Goal: Obtain resource: Download file/media

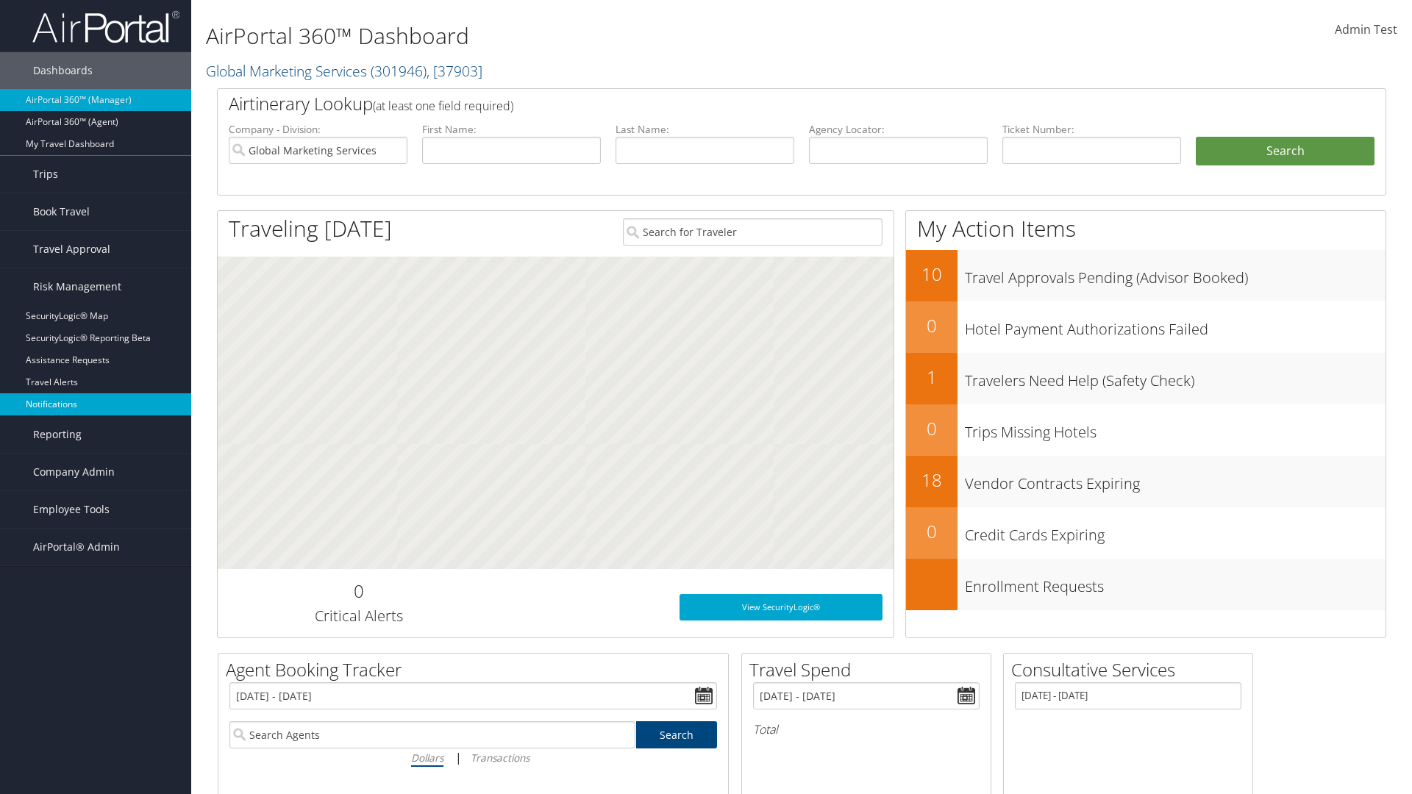
click at [96, 405] on link "Notifications" at bounding box center [95, 405] width 191 height 22
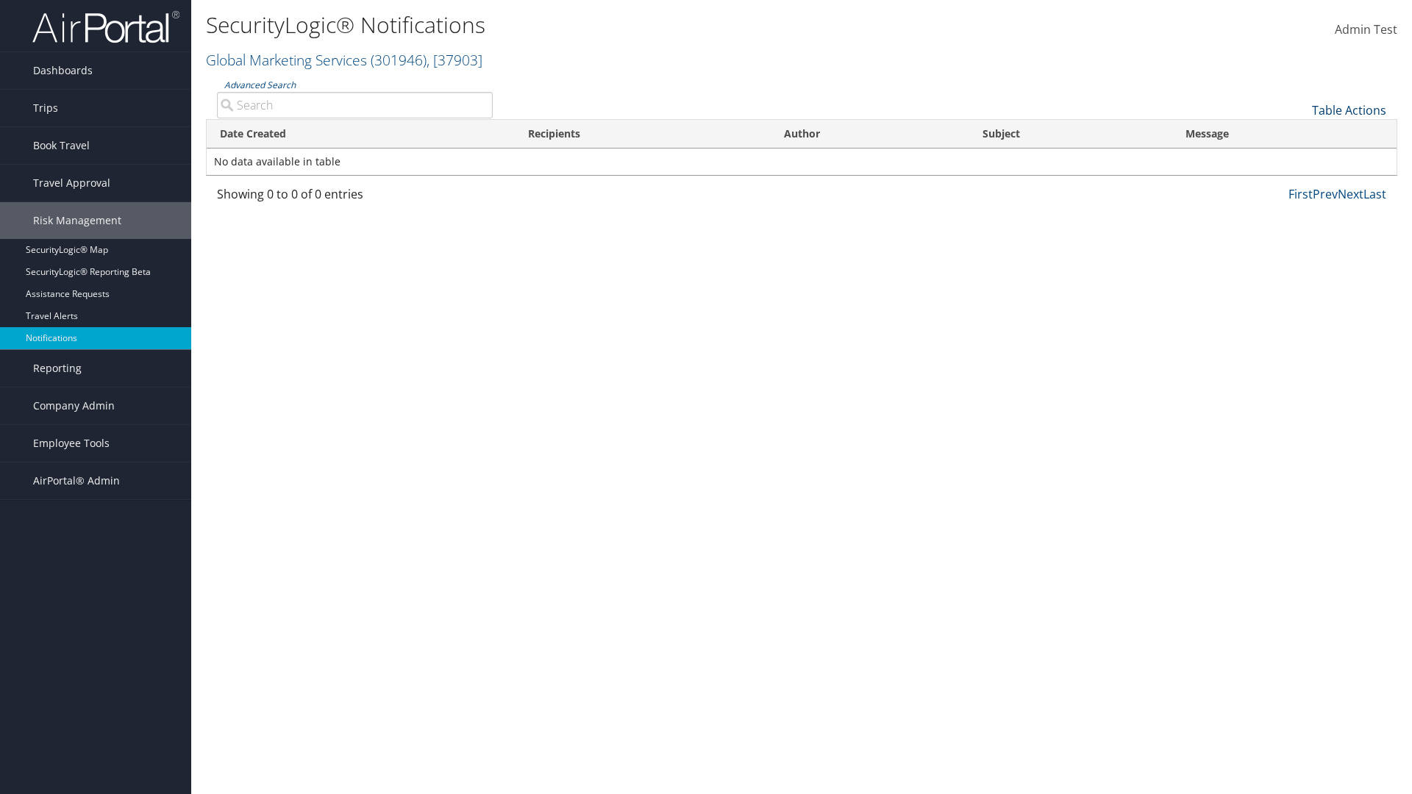
click at [1349, 110] on link "Table Actions" at bounding box center [1349, 110] width 74 height 16
click at [1300, 132] on link "Download Report" at bounding box center [1300, 133] width 193 height 25
click at [1349, 110] on link "Table Actions" at bounding box center [1349, 110] width 74 height 16
click at [1300, 134] on link "Date Created" at bounding box center [1300, 134] width 193 height 25
click at [1300, 159] on link "Recipients" at bounding box center [1300, 159] width 193 height 25
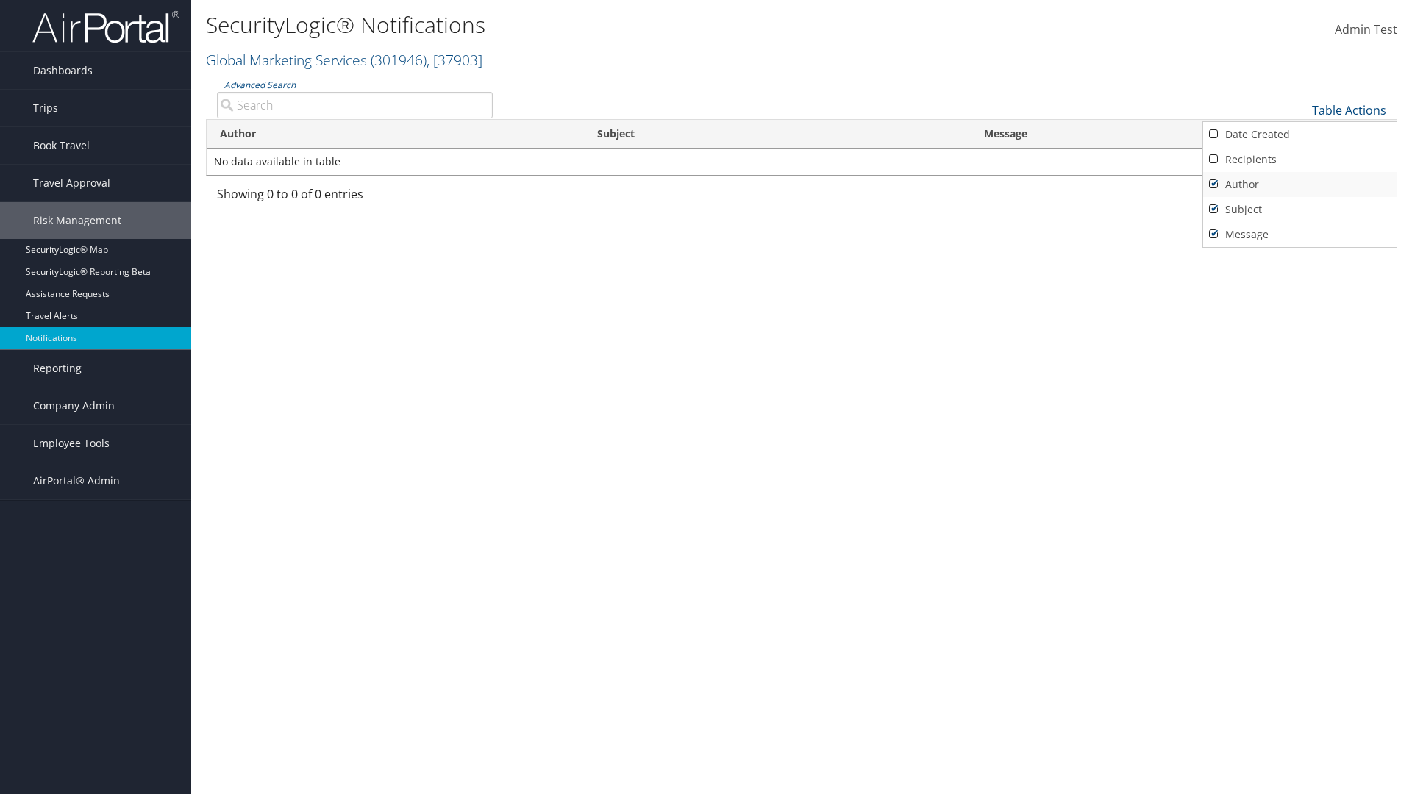
click at [1300, 184] on link "Author" at bounding box center [1300, 184] width 193 height 25
click at [1300, 209] on link "Subject" at bounding box center [1300, 209] width 193 height 25
click at [1300, 234] on link "Message" at bounding box center [1300, 234] width 193 height 25
click at [706, 397] on div at bounding box center [706, 397] width 1412 height 794
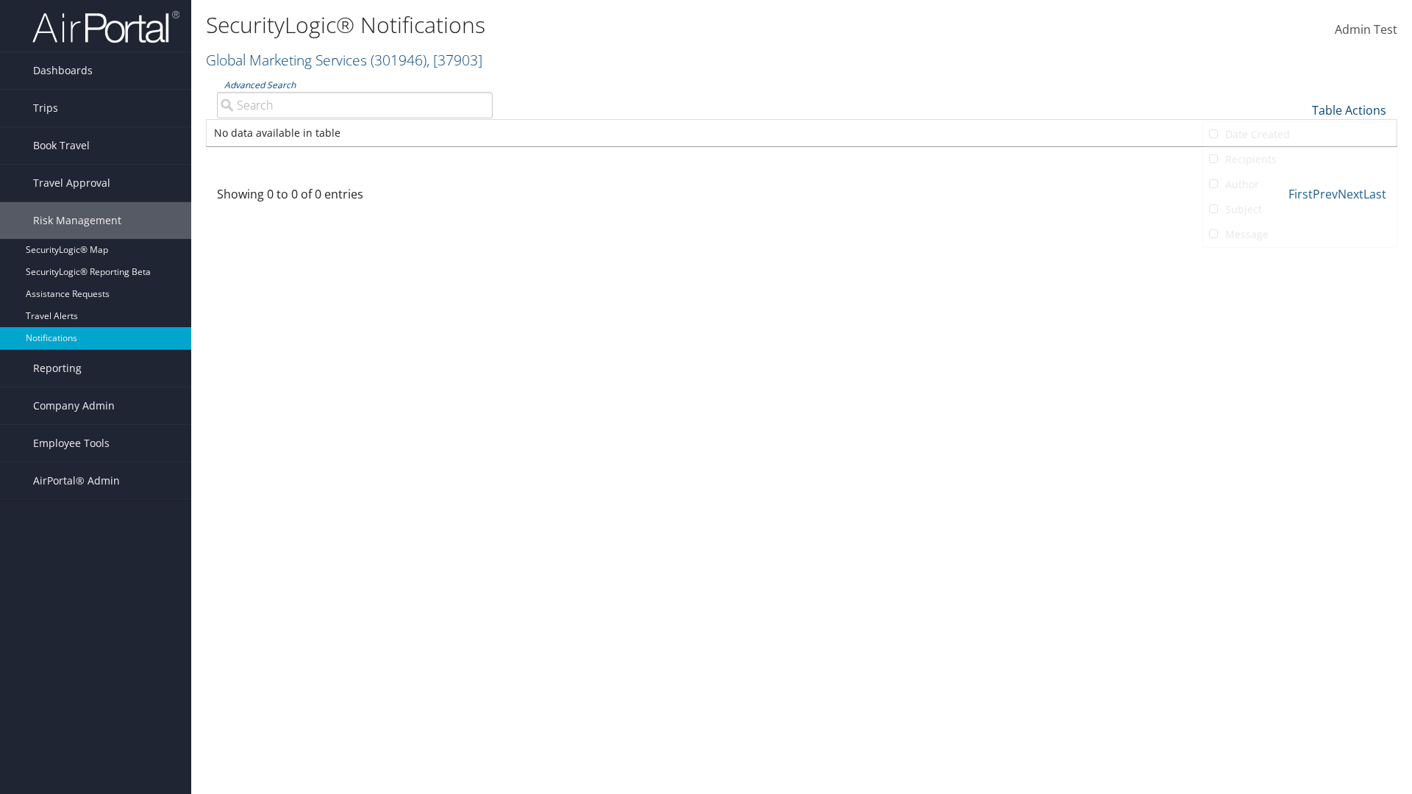
scroll to position [18, 0]
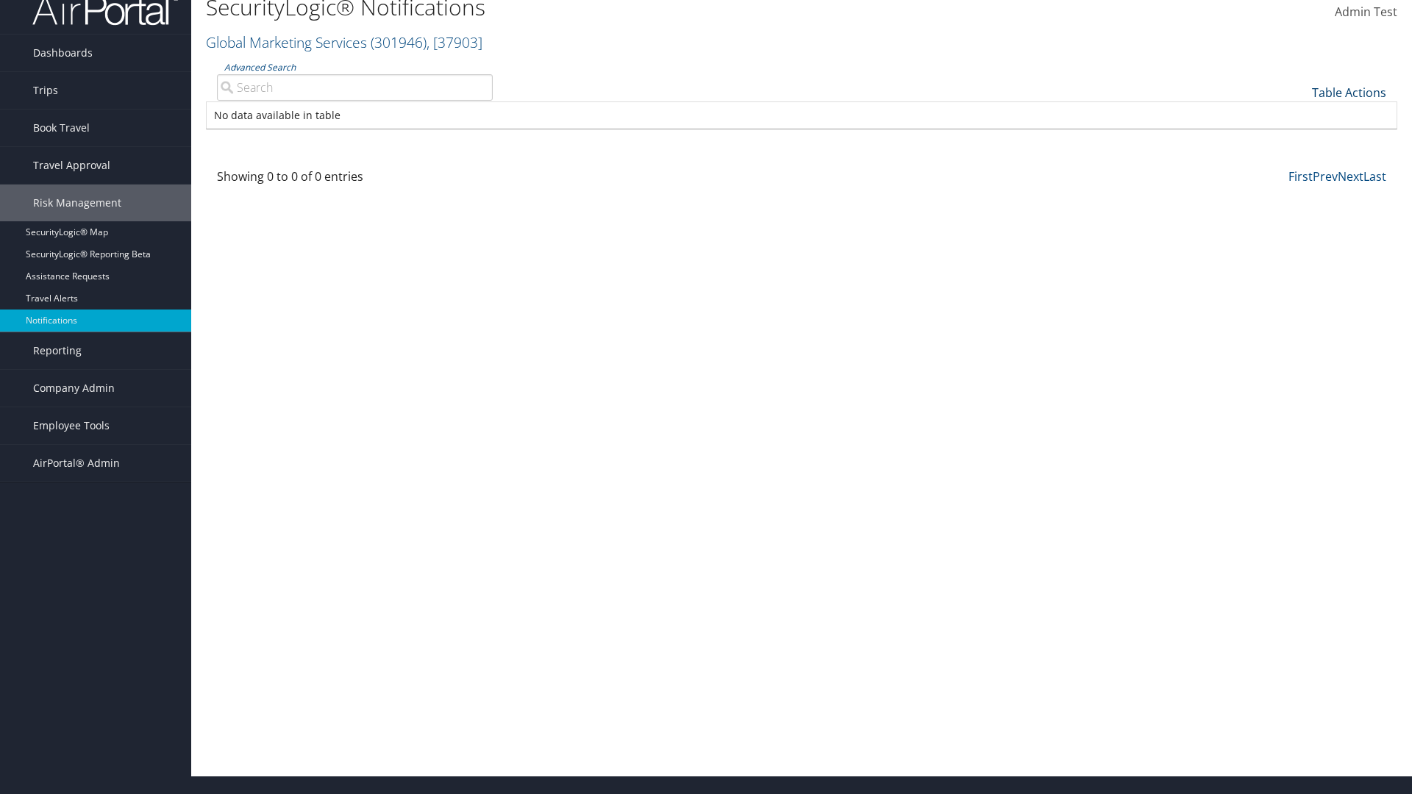
click at [1349, 92] on link "Table Actions" at bounding box center [1349, 93] width 74 height 16
click at [1300, 140] on link "Column Visibility" at bounding box center [1300, 140] width 193 height 25
click at [1300, 116] on link "Date Created" at bounding box center [1300, 116] width 193 height 25
click at [1300, 141] on link "Recipients" at bounding box center [1300, 141] width 193 height 25
click at [1300, 166] on link "Author" at bounding box center [1300, 166] width 193 height 25
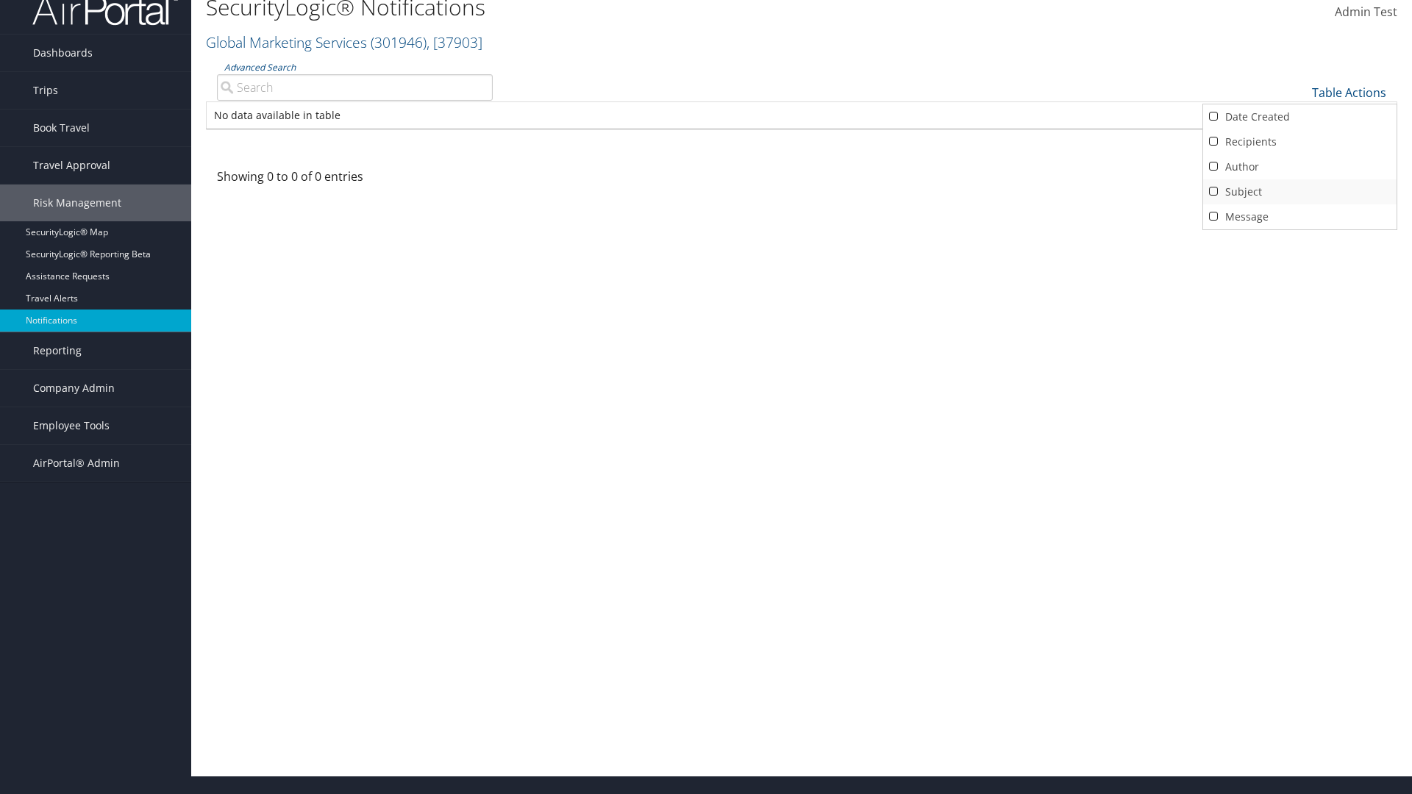
click at [1300, 191] on link "Subject" at bounding box center [1300, 191] width 193 height 25
click at [1300, 216] on link "Message" at bounding box center [1300, 217] width 193 height 25
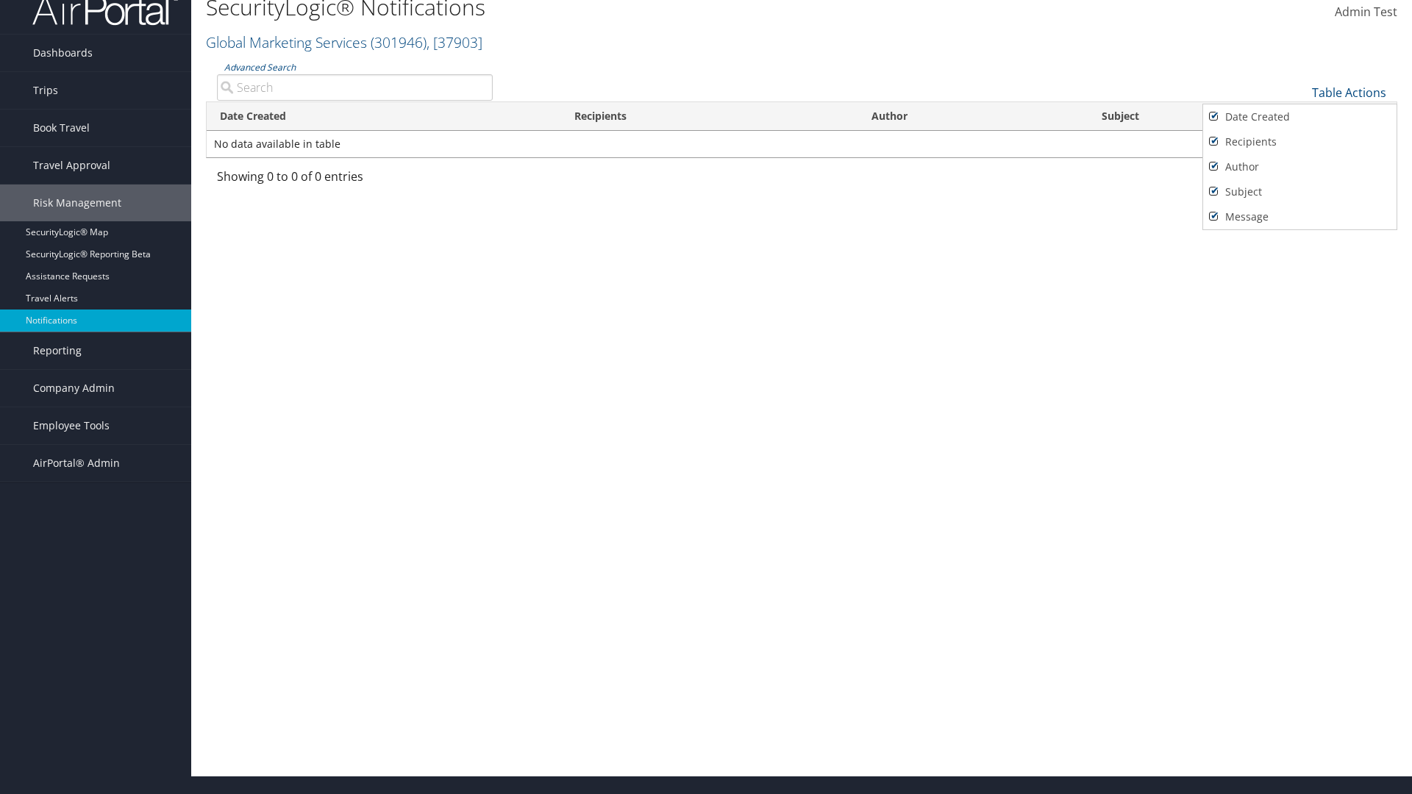
click at [706, 397] on div at bounding box center [706, 397] width 1412 height 794
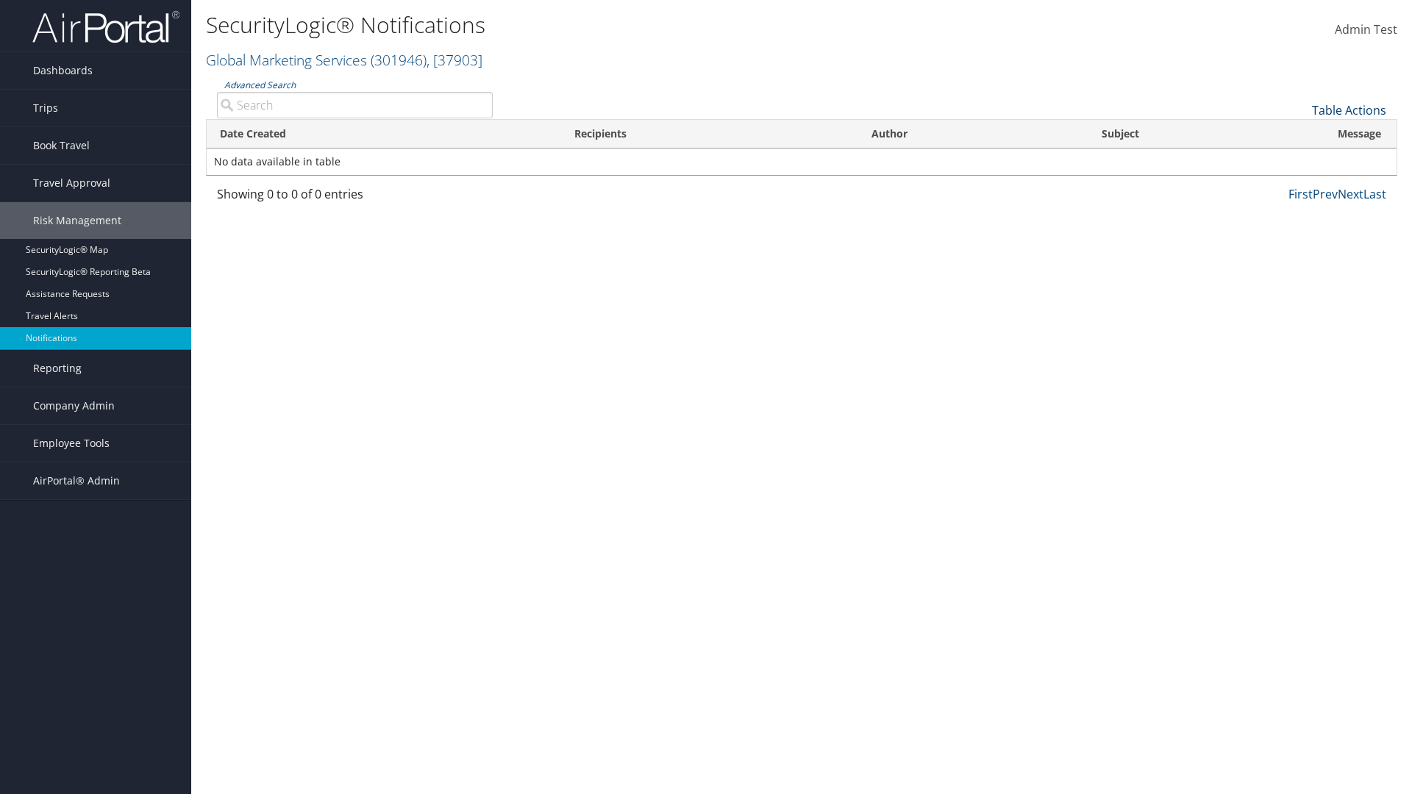
click at [1349, 110] on link "Table Actions" at bounding box center [1349, 110] width 74 height 16
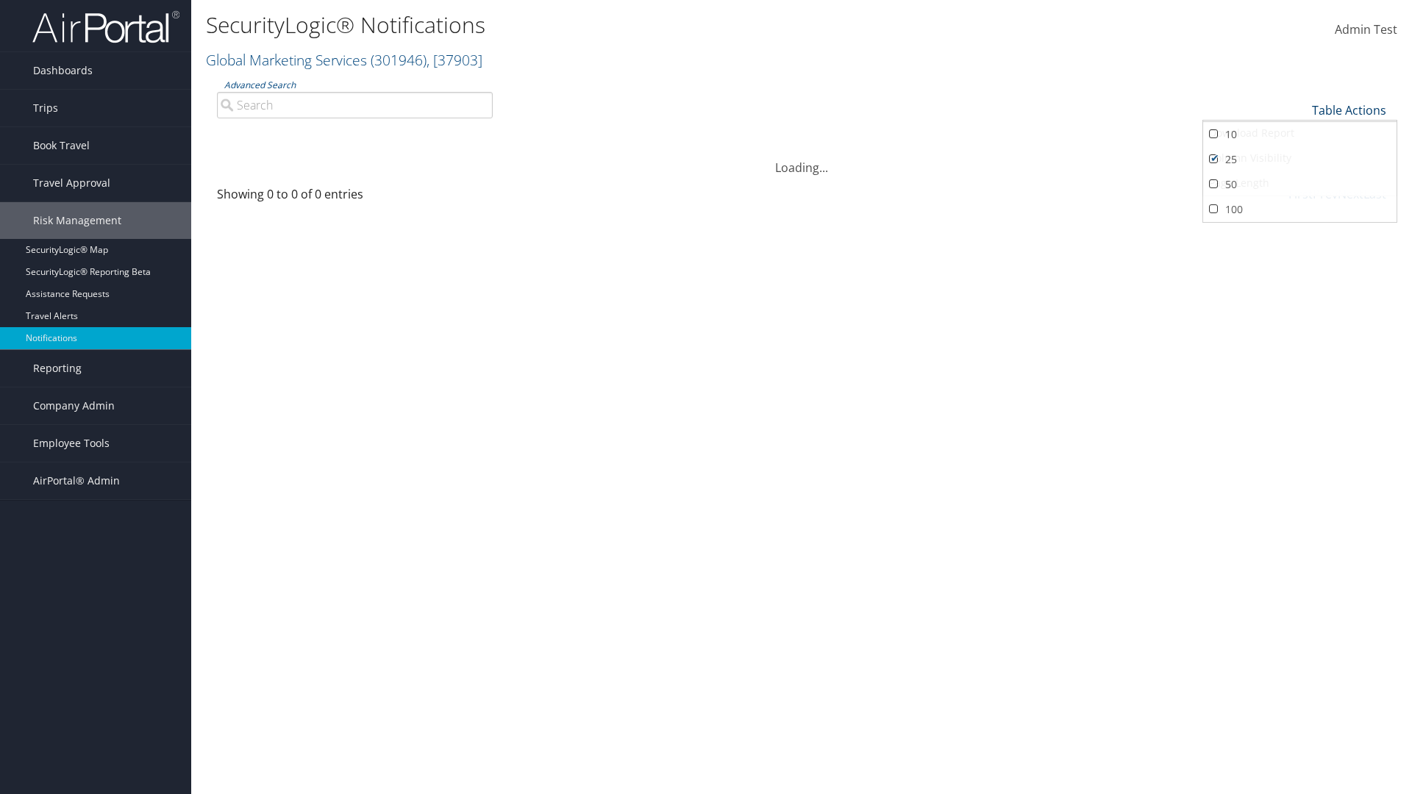
scroll to position [18, 0]
